Goal: Information Seeking & Learning: Learn about a topic

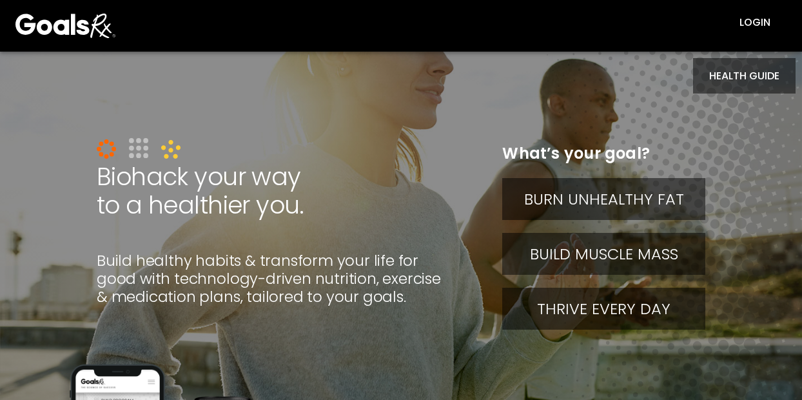
click at [704, 76] on button "HEALTH GUIDE" at bounding box center [744, 75] width 103 height 35
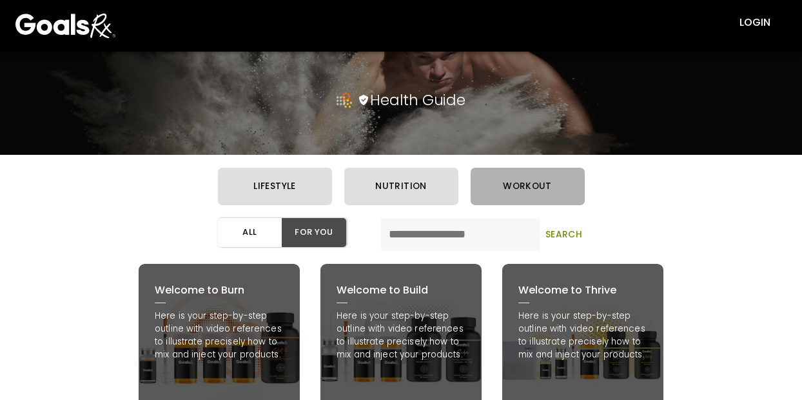
click at [511, 186] on button "workout" at bounding box center [528, 186] width 114 height 37
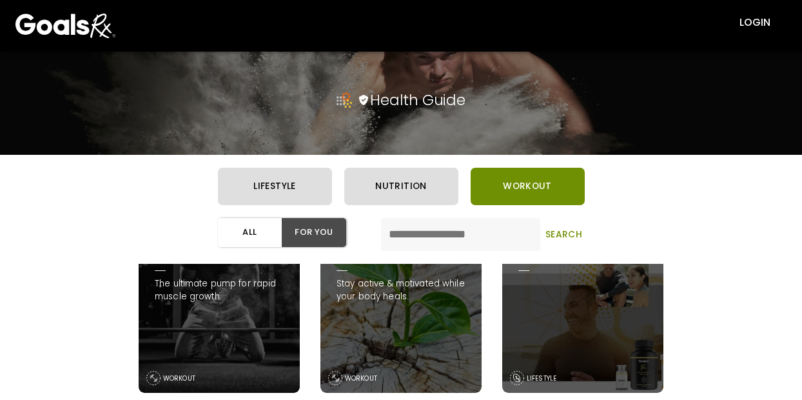
scroll to position [322, 0]
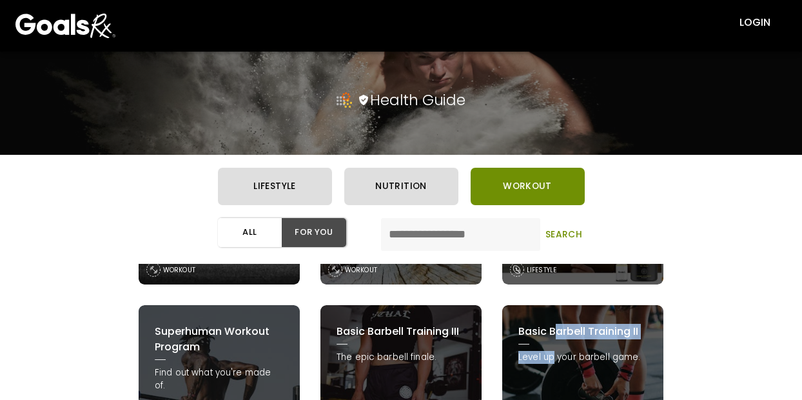
click at [553, 347] on div "Basic Barbell Training II Level up your barbell game. WORKOUT" at bounding box center [582, 385] width 161 height 161
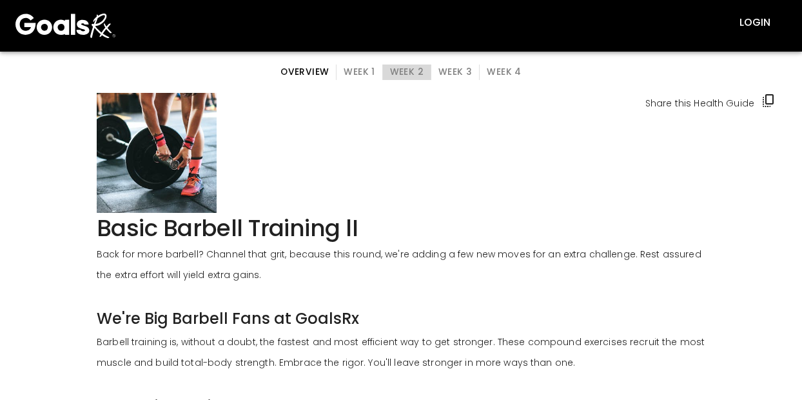
click at [398, 74] on button "Week 2" at bounding box center [406, 71] width 49 height 15
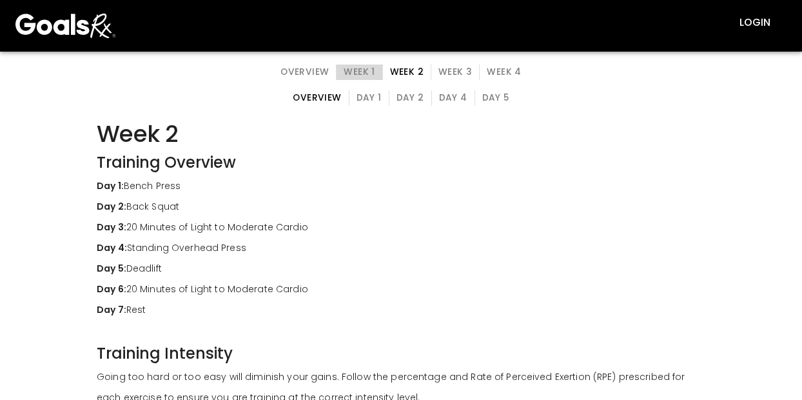
click at [361, 76] on button "Week 1" at bounding box center [359, 71] width 46 height 15
click at [376, 93] on button "Day 1" at bounding box center [369, 97] width 41 height 15
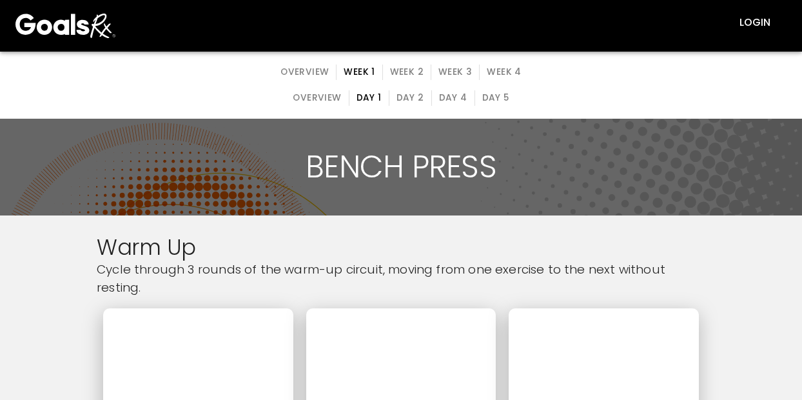
click at [407, 99] on button "Day 2" at bounding box center [410, 97] width 43 height 15
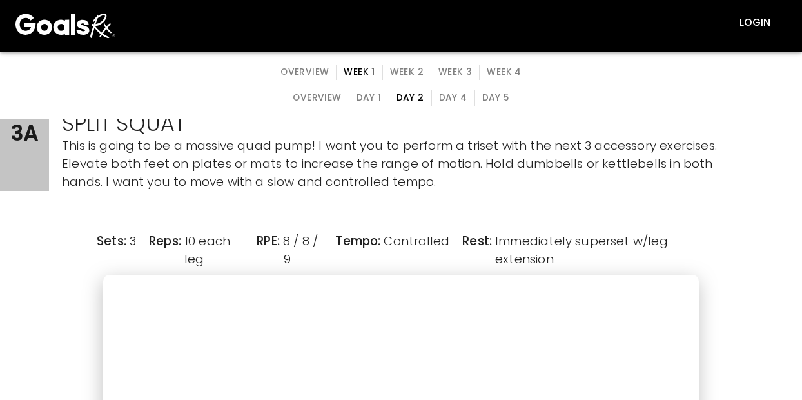
scroll to position [1677, 0]
drag, startPoint x: 316, startPoint y: 296, endPoint x: 97, endPoint y: 328, distance: 221.5
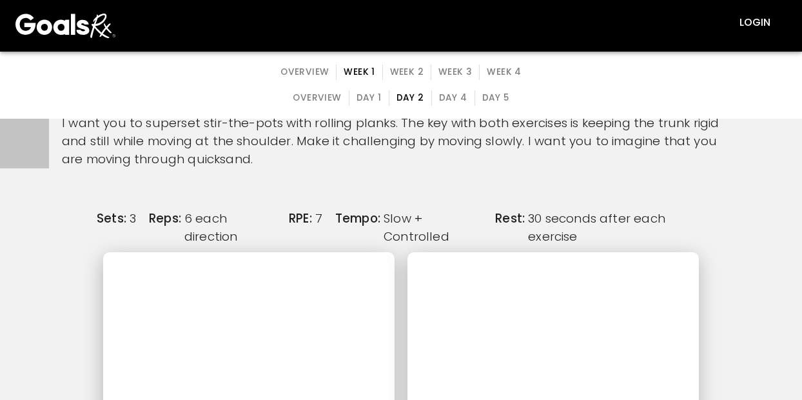
scroll to position [3547, 0]
